Goal: Information Seeking & Learning: Learn about a topic

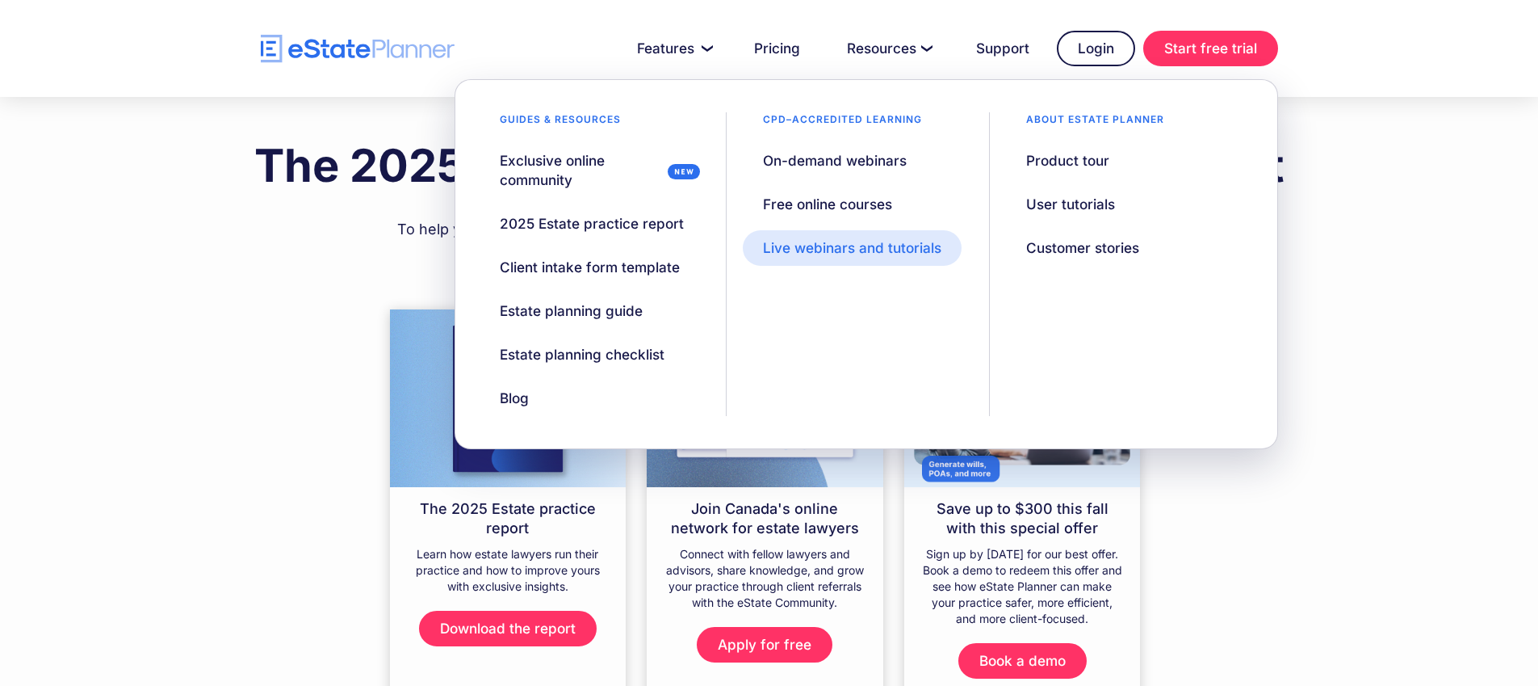
click at [858, 237] on link "Live webinars and tutorials" at bounding box center [852, 248] width 219 height 36
click at [863, 239] on div "Live webinars and tutorials" at bounding box center [852, 247] width 178 height 19
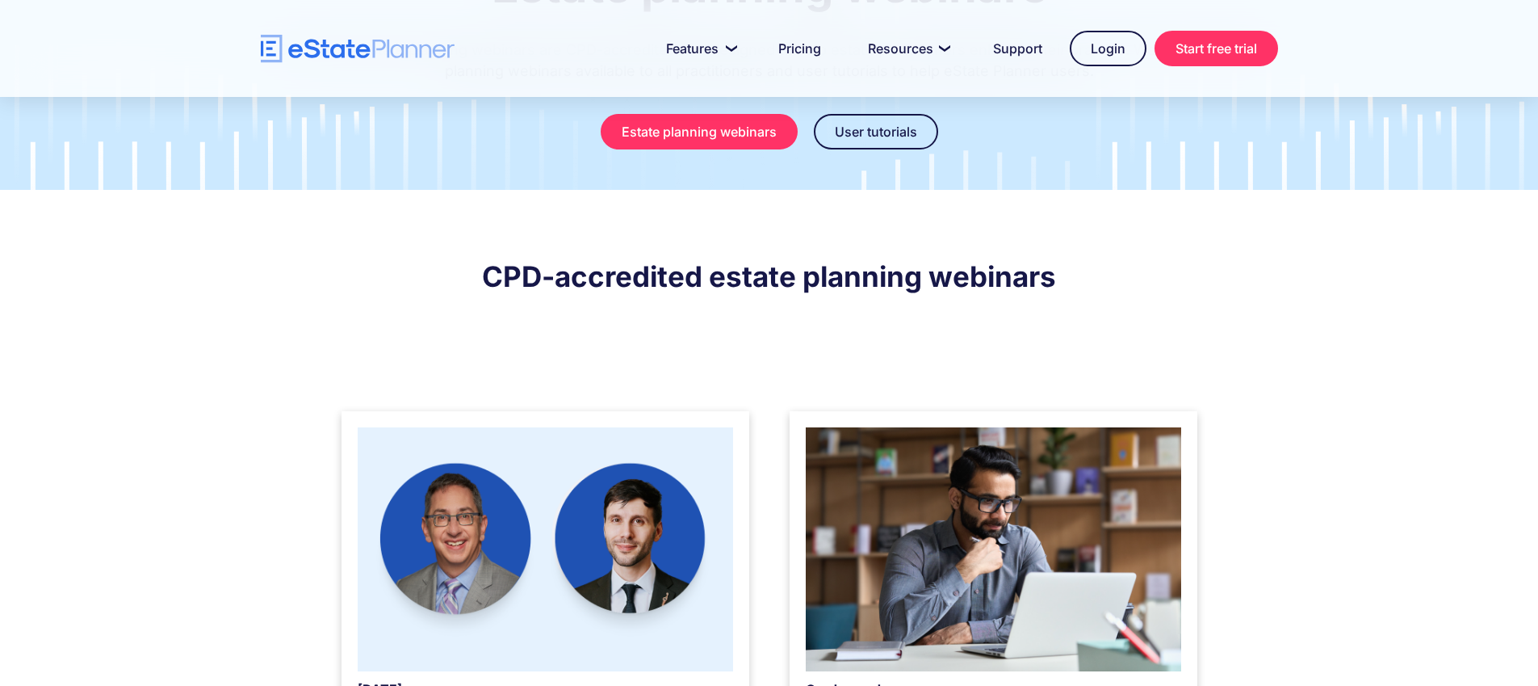
scroll to position [279, 0]
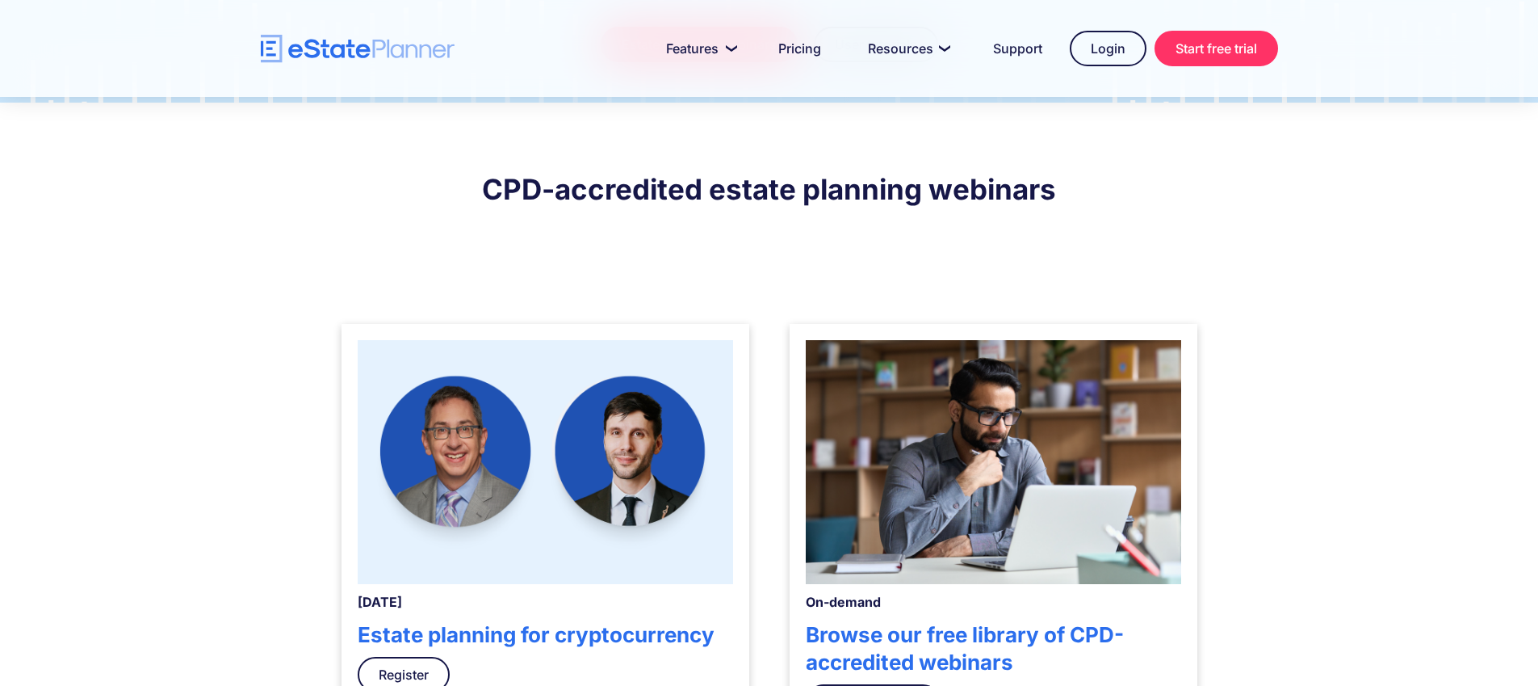
click at [675, 416] on img at bounding box center [546, 462] width 376 height 244
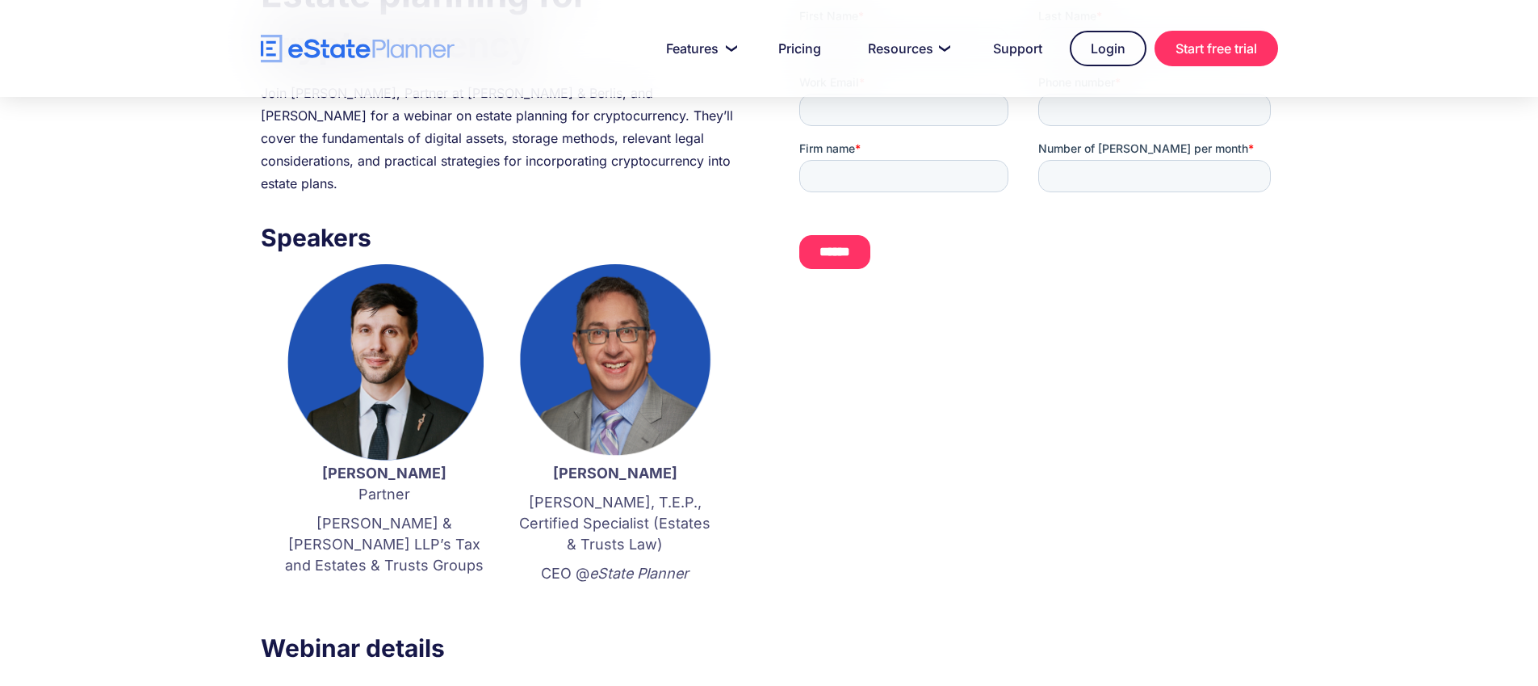
scroll to position [295, 0]
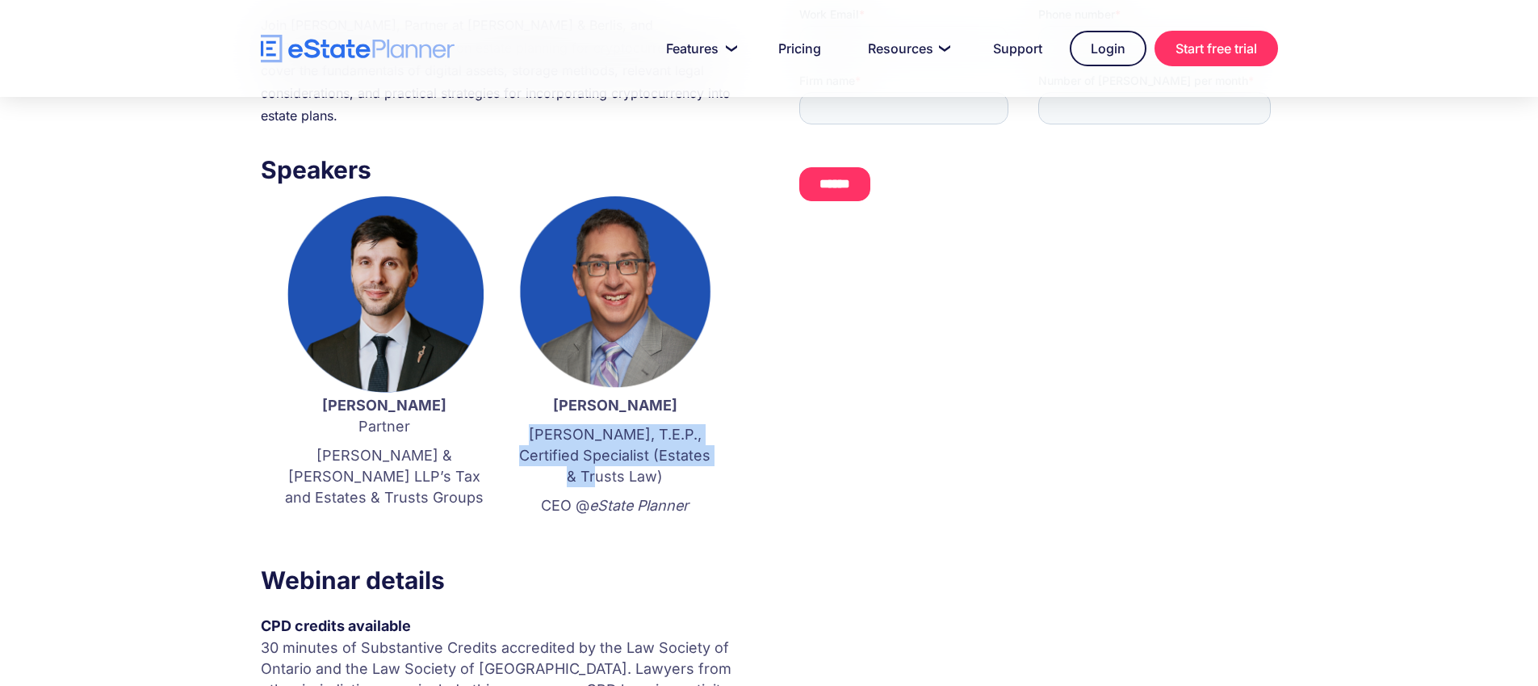
drag, startPoint x: 546, startPoint y: 413, endPoint x: 643, endPoint y: 448, distance: 102.9
click at [643, 448] on p "J.D., T.E.P., Certified Specialist (Estates & Trusts Law)" at bounding box center [615, 455] width 199 height 63
copy p "J.D., T.E.P., Certified Specialist (Estates & Trusts Law)"
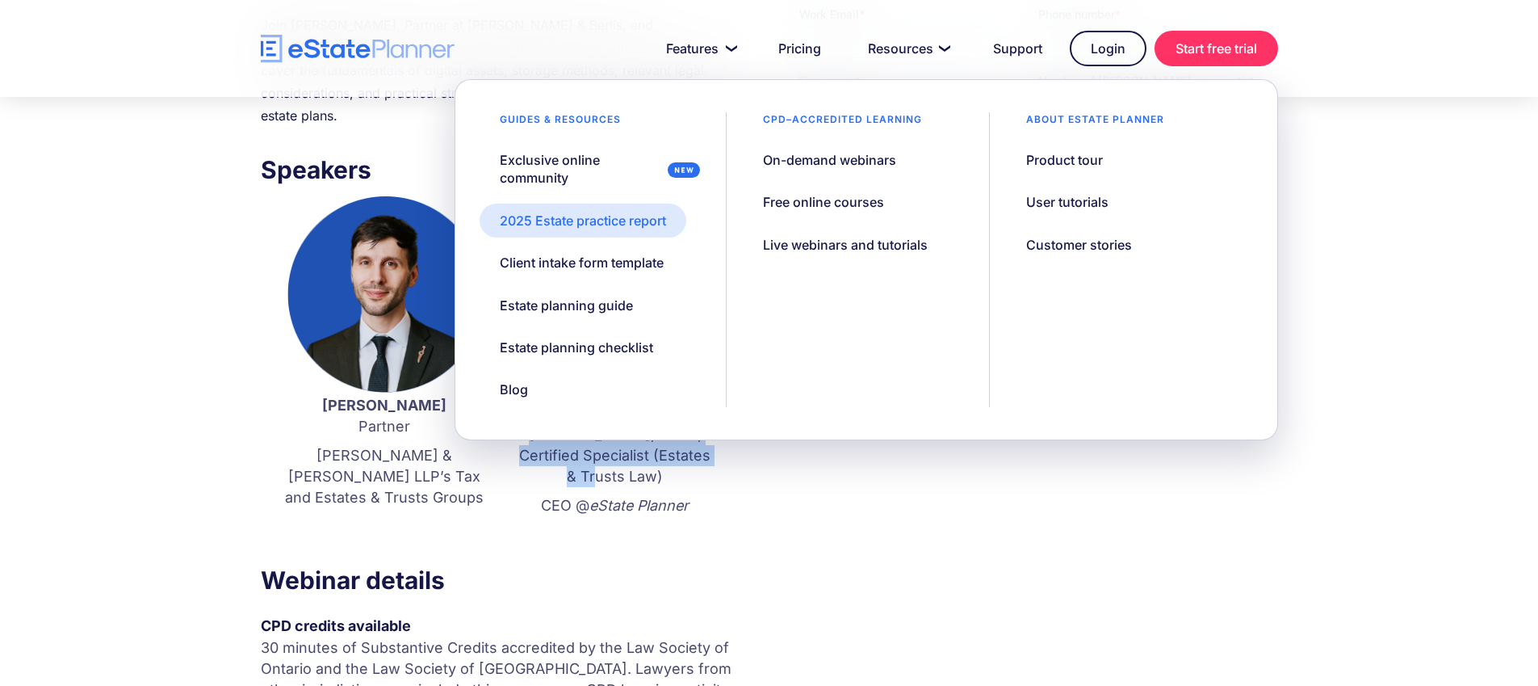
click at [578, 217] on div "2025 Estate practice report" at bounding box center [583, 221] width 166 height 18
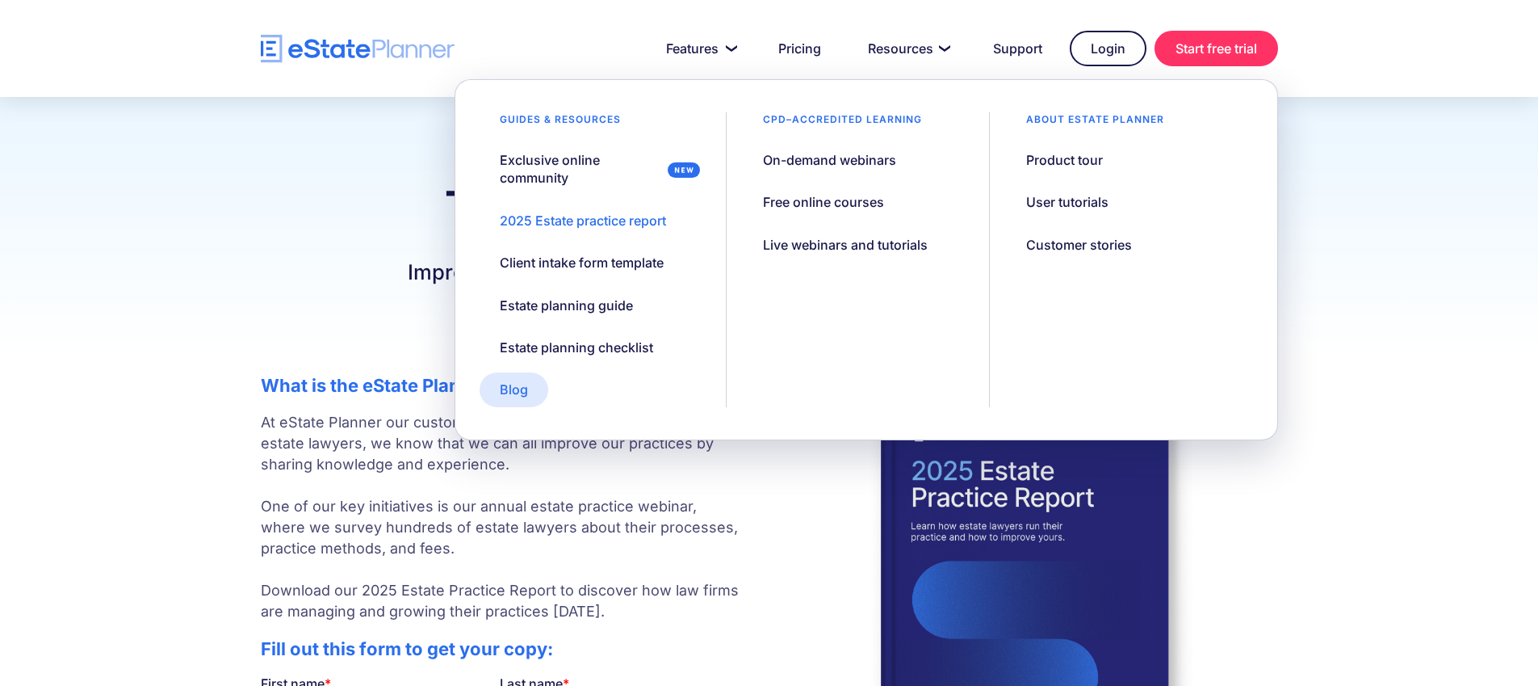
click at [539, 390] on link "Blog" at bounding box center [514, 389] width 69 height 34
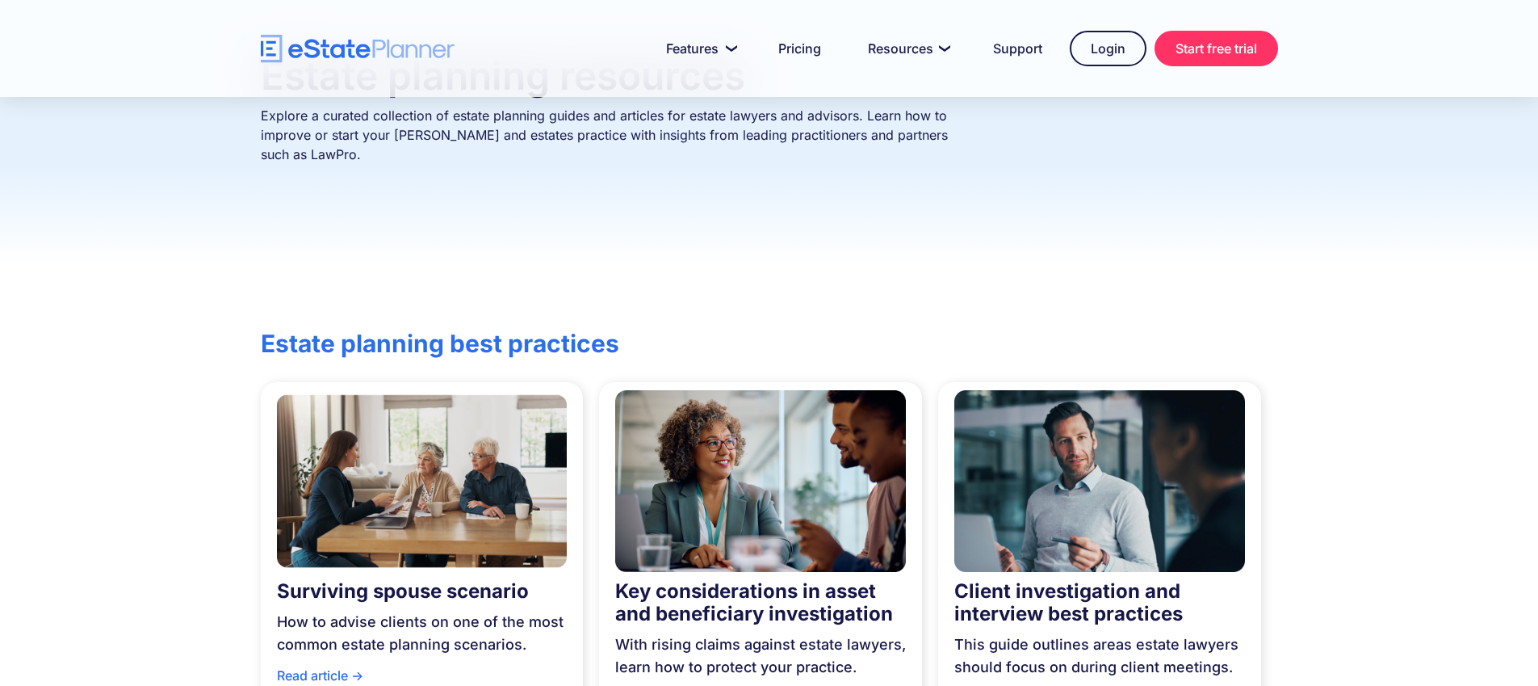
scroll to position [267, 0]
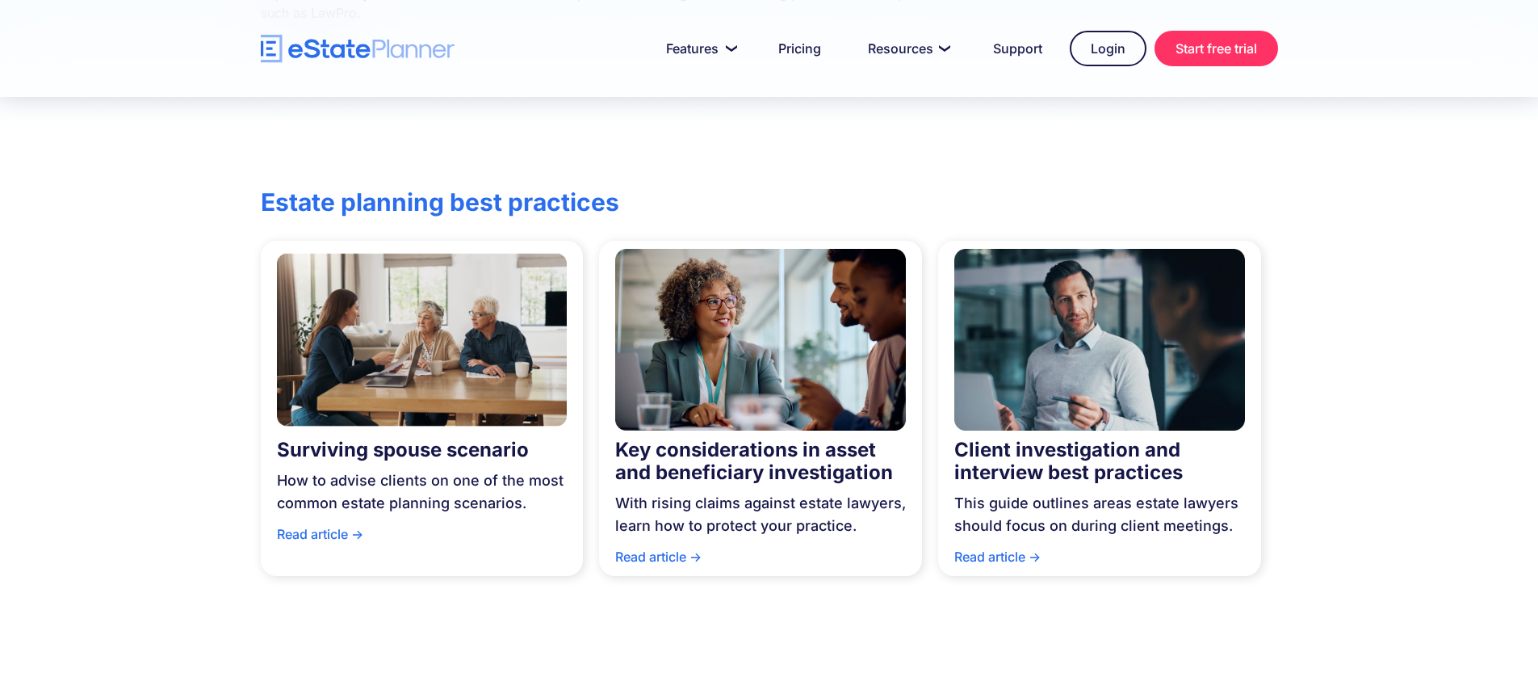
click at [1090, 348] on img at bounding box center [1100, 340] width 291 height 198
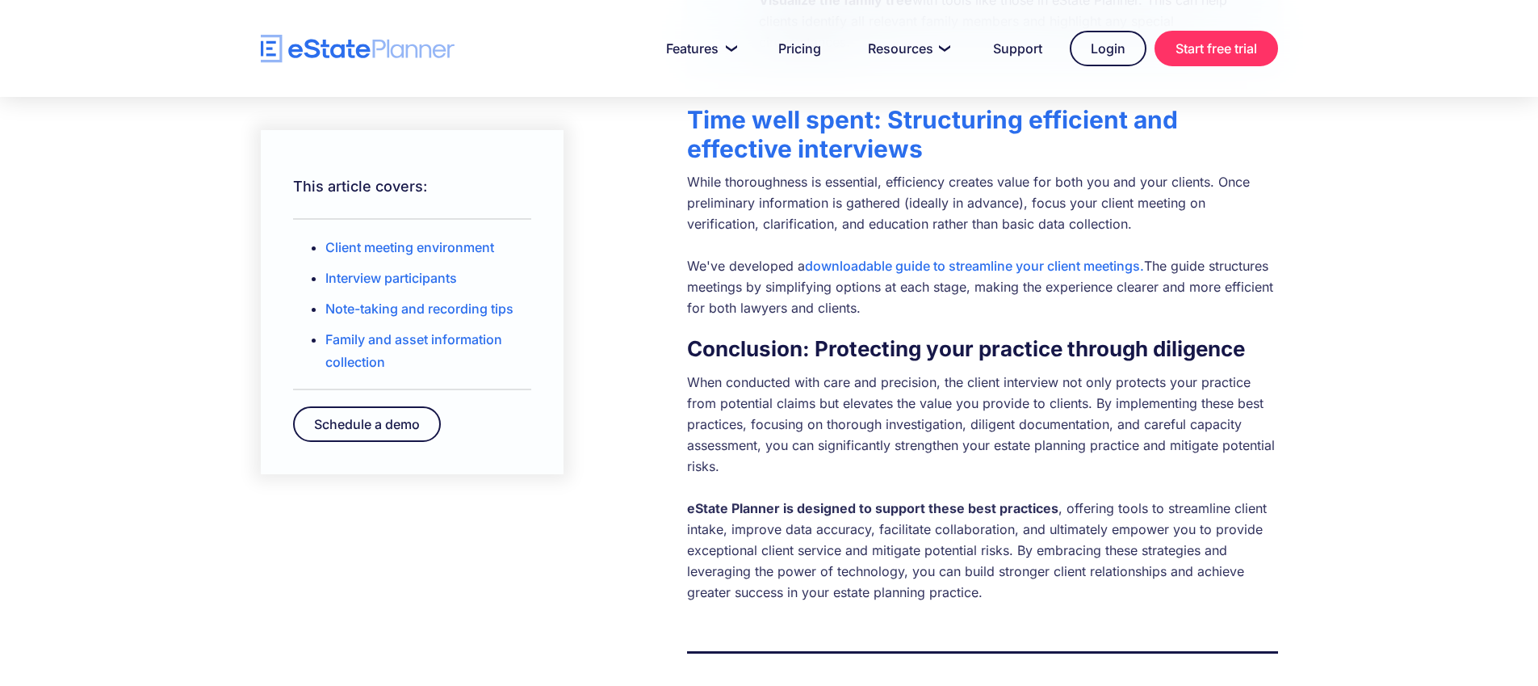
scroll to position [3249, 0]
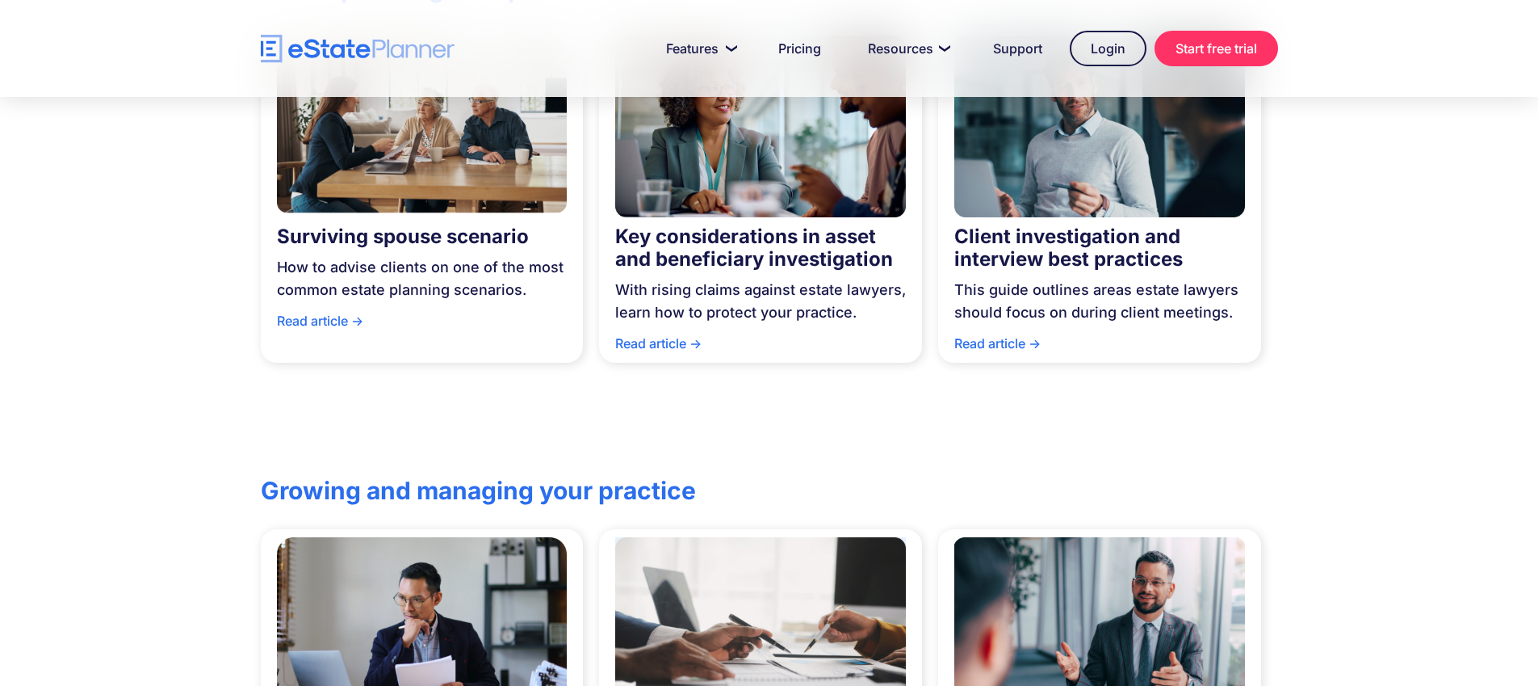
scroll to position [427, 0]
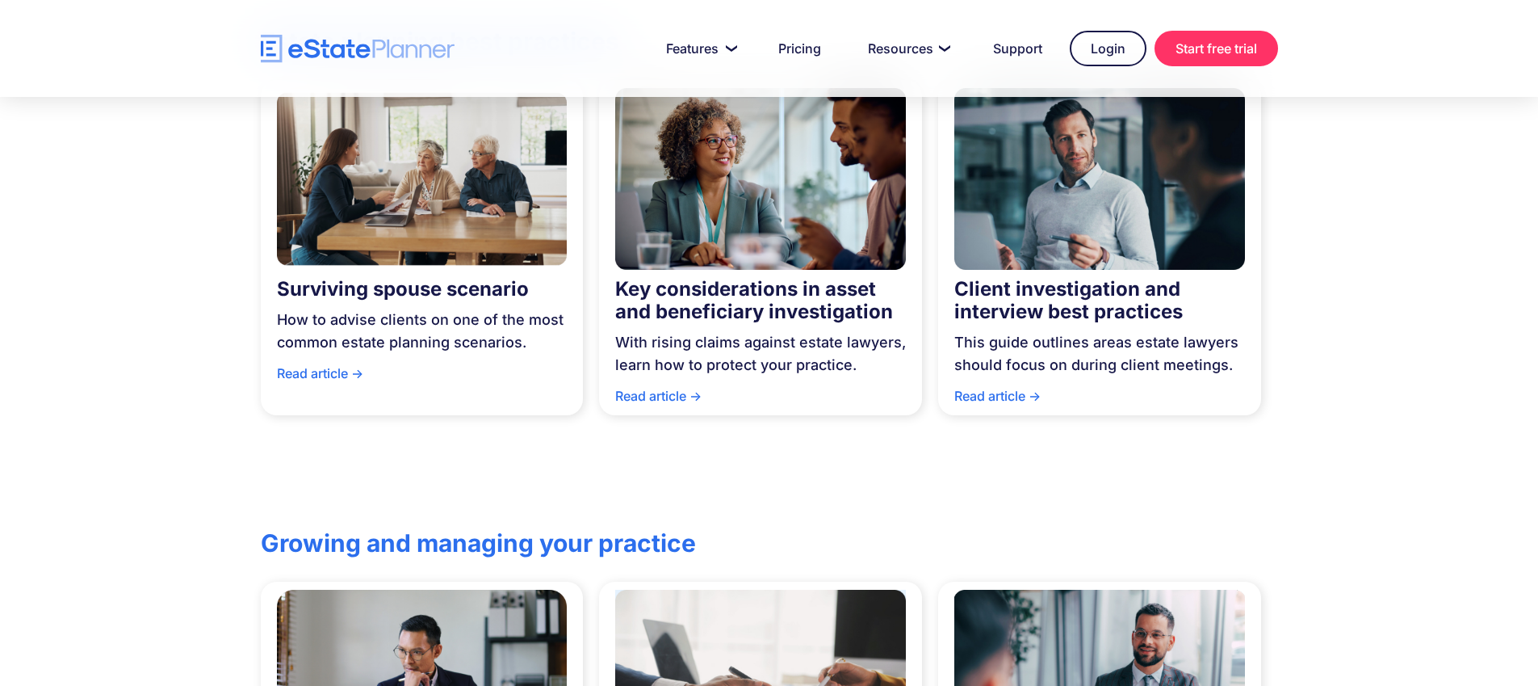
click at [774, 166] on img at bounding box center [760, 179] width 291 height 198
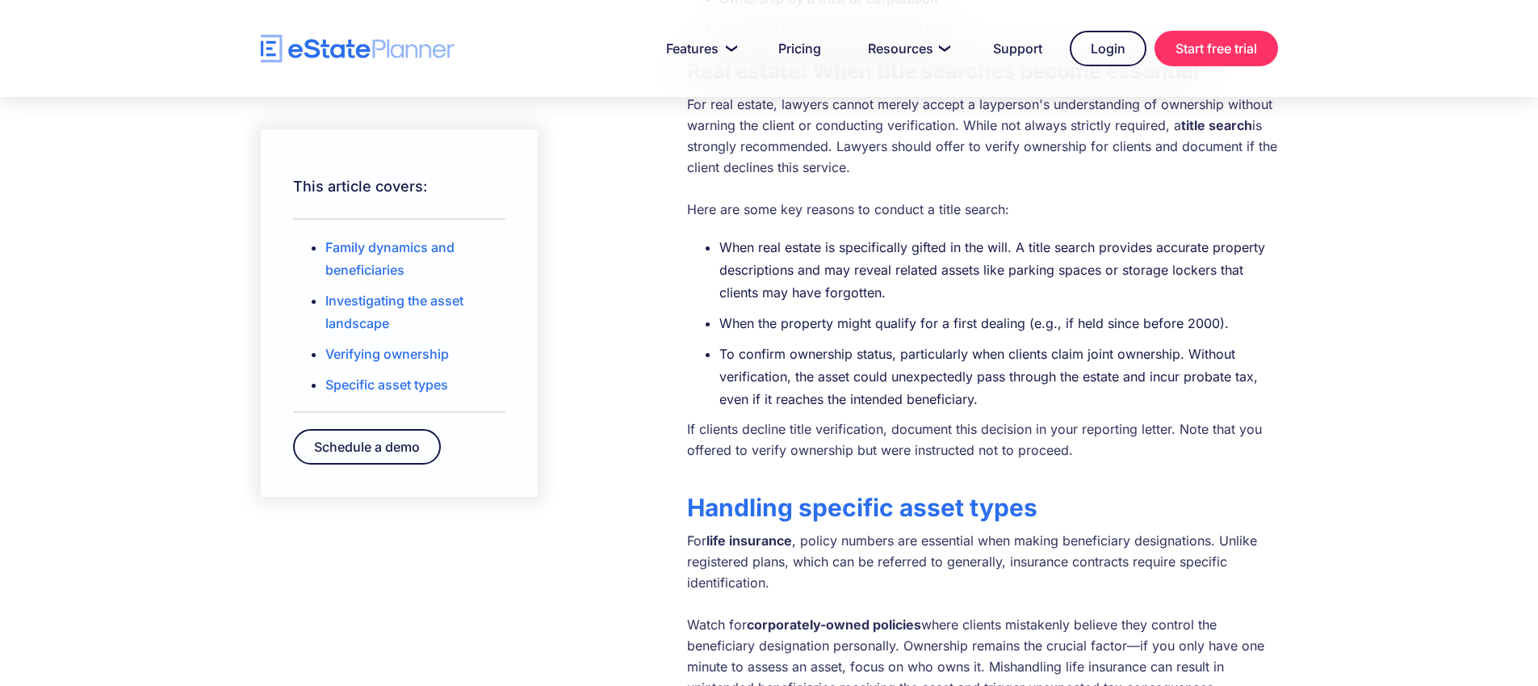
scroll to position [2297, 0]
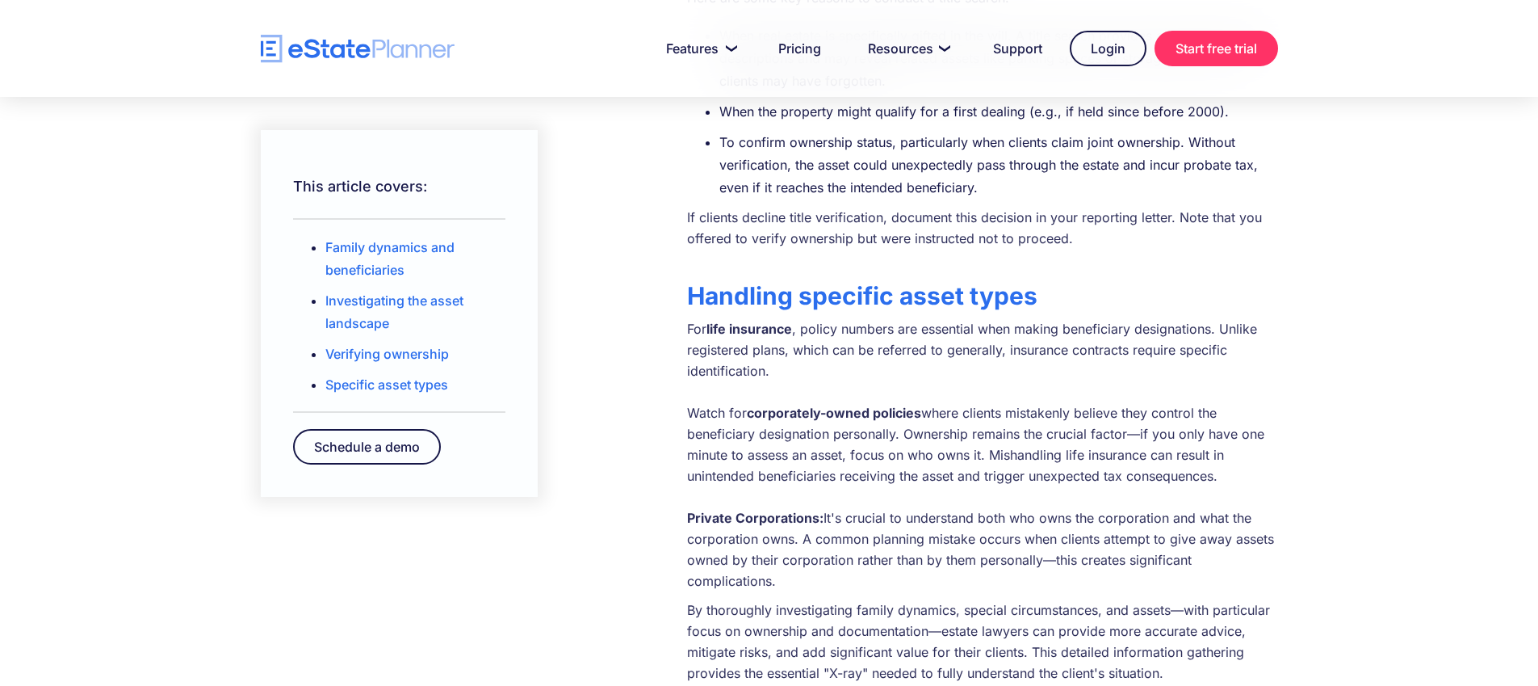
click at [348, 47] on img "home" at bounding box center [358, 49] width 194 height 28
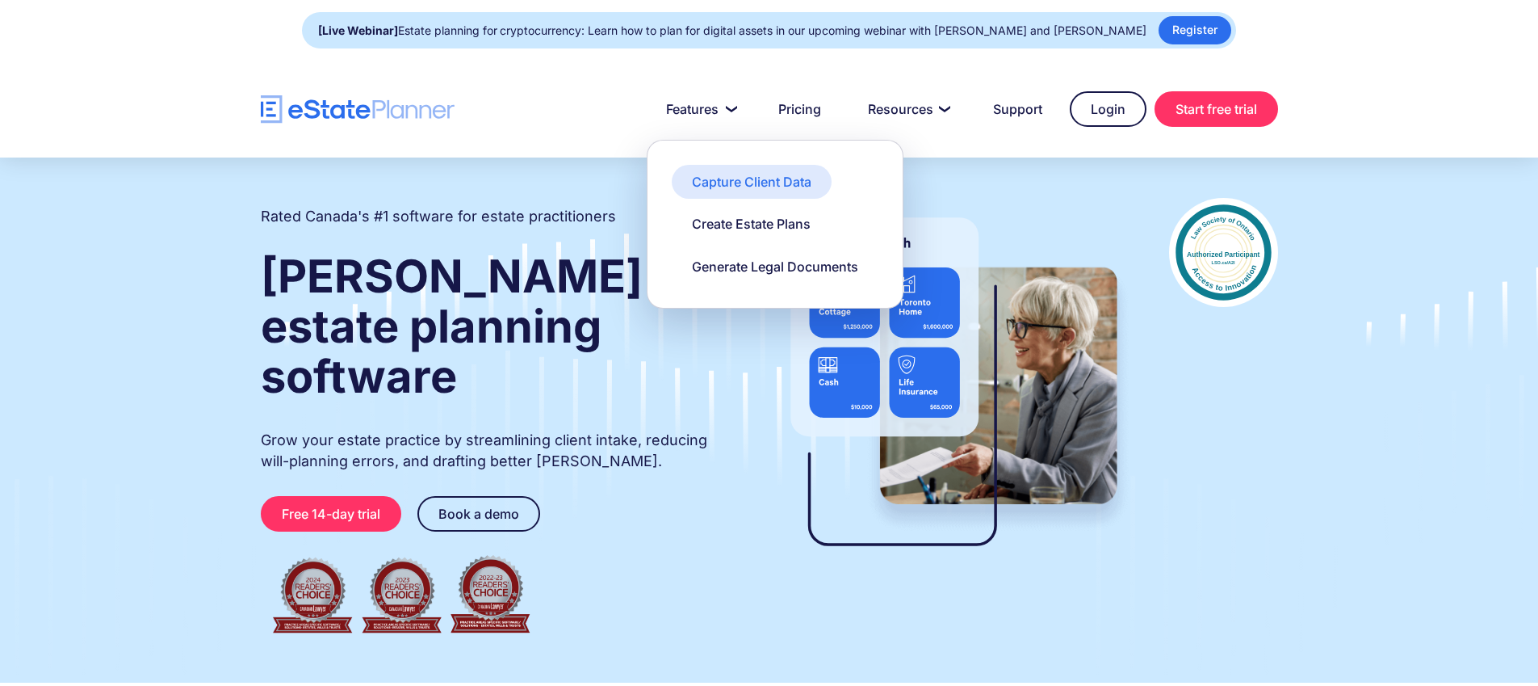
click at [736, 184] on div "Capture Client Data" at bounding box center [752, 182] width 120 height 18
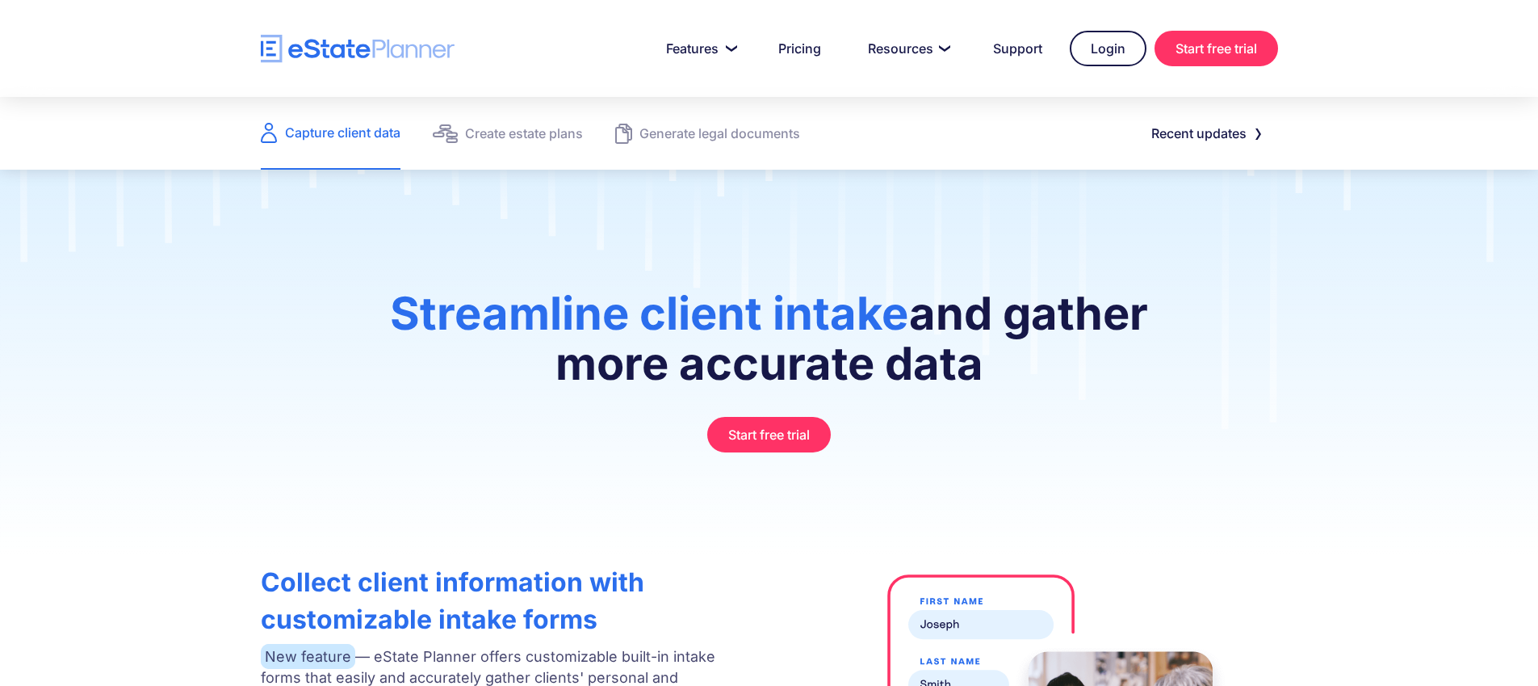
click at [387, 43] on img "home" at bounding box center [358, 49] width 194 height 28
